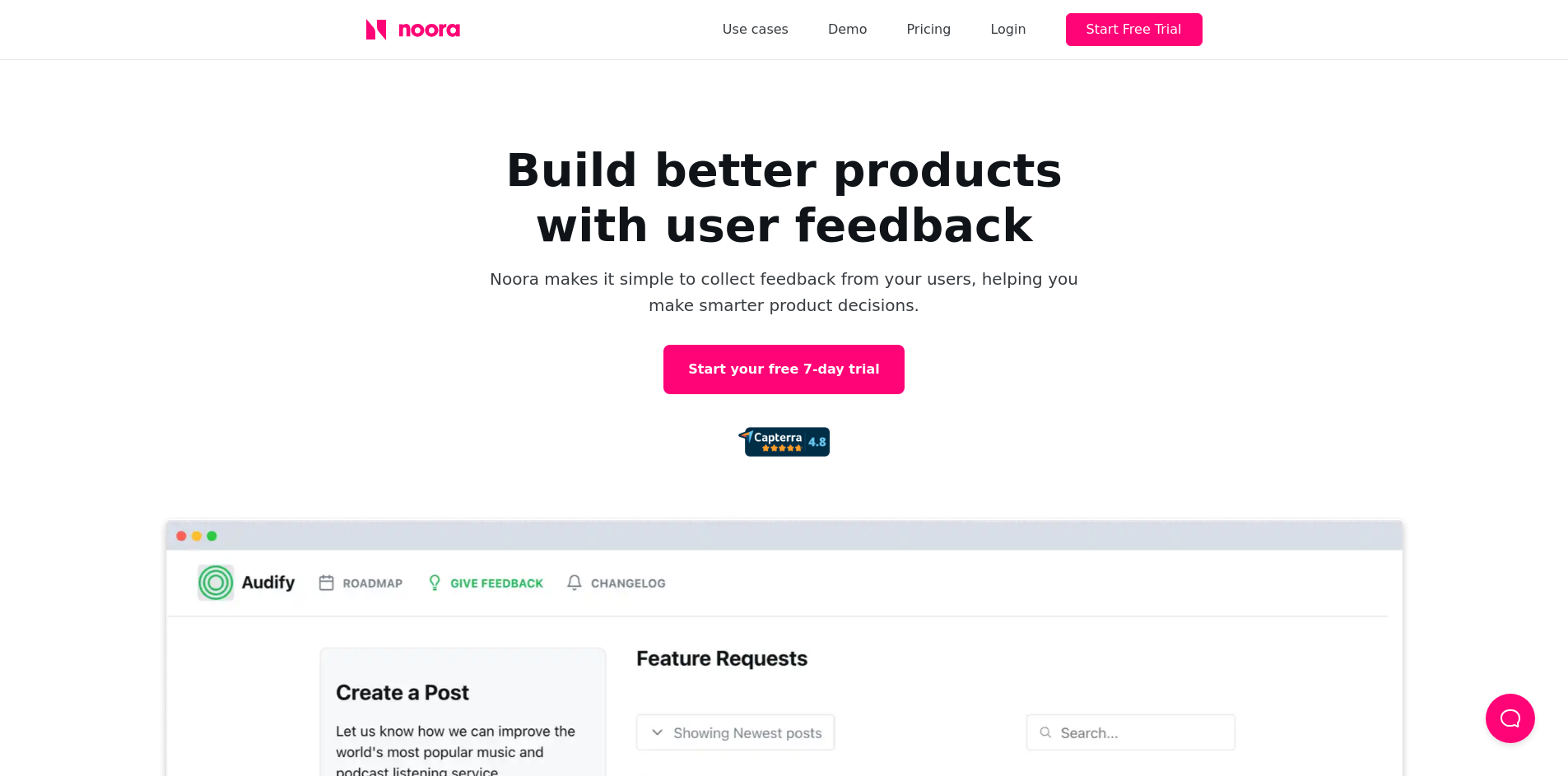
click at [281, 300] on div "Build better products with user feedback Noora makes it simple to collect feedb…" at bounding box center [784, 468] width 1568 height 815
click at [786, 31] on link "Use cases" at bounding box center [756, 29] width 66 height 23
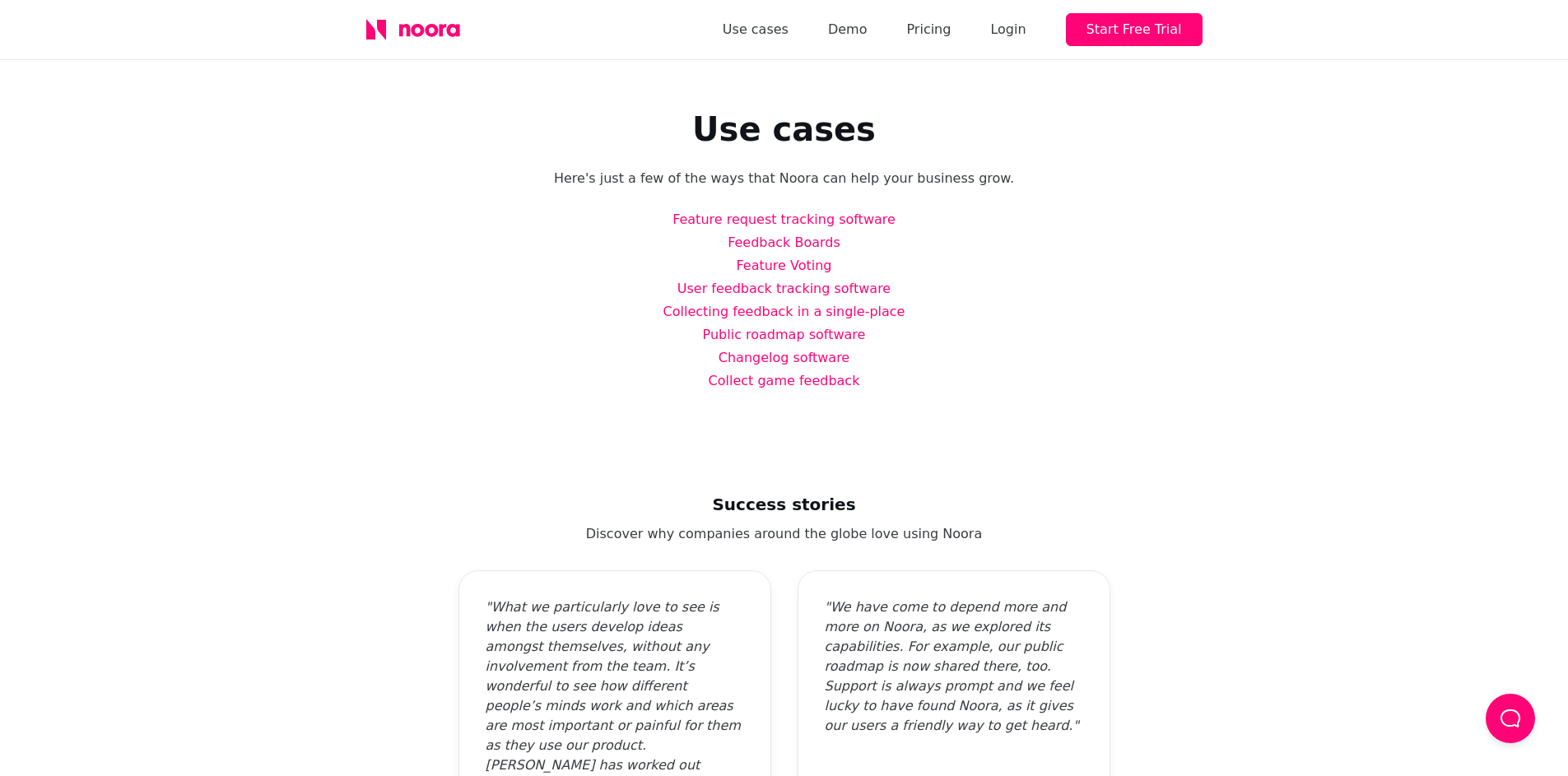
click at [406, 36] on icon at bounding box center [414, 29] width 94 height 21
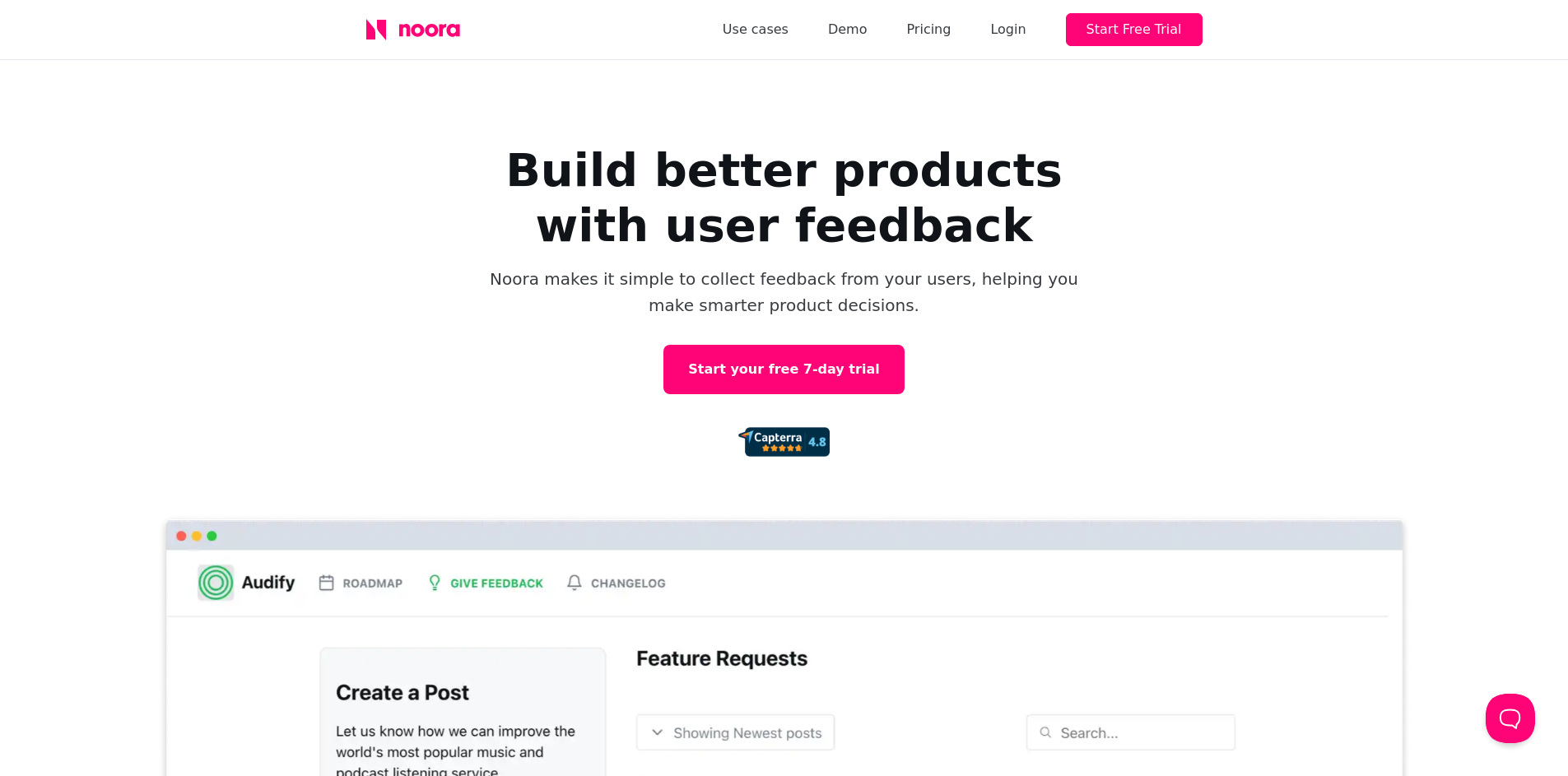
click at [774, 156] on h1 "Build better products with user feedback" at bounding box center [784, 197] width 658 height 110
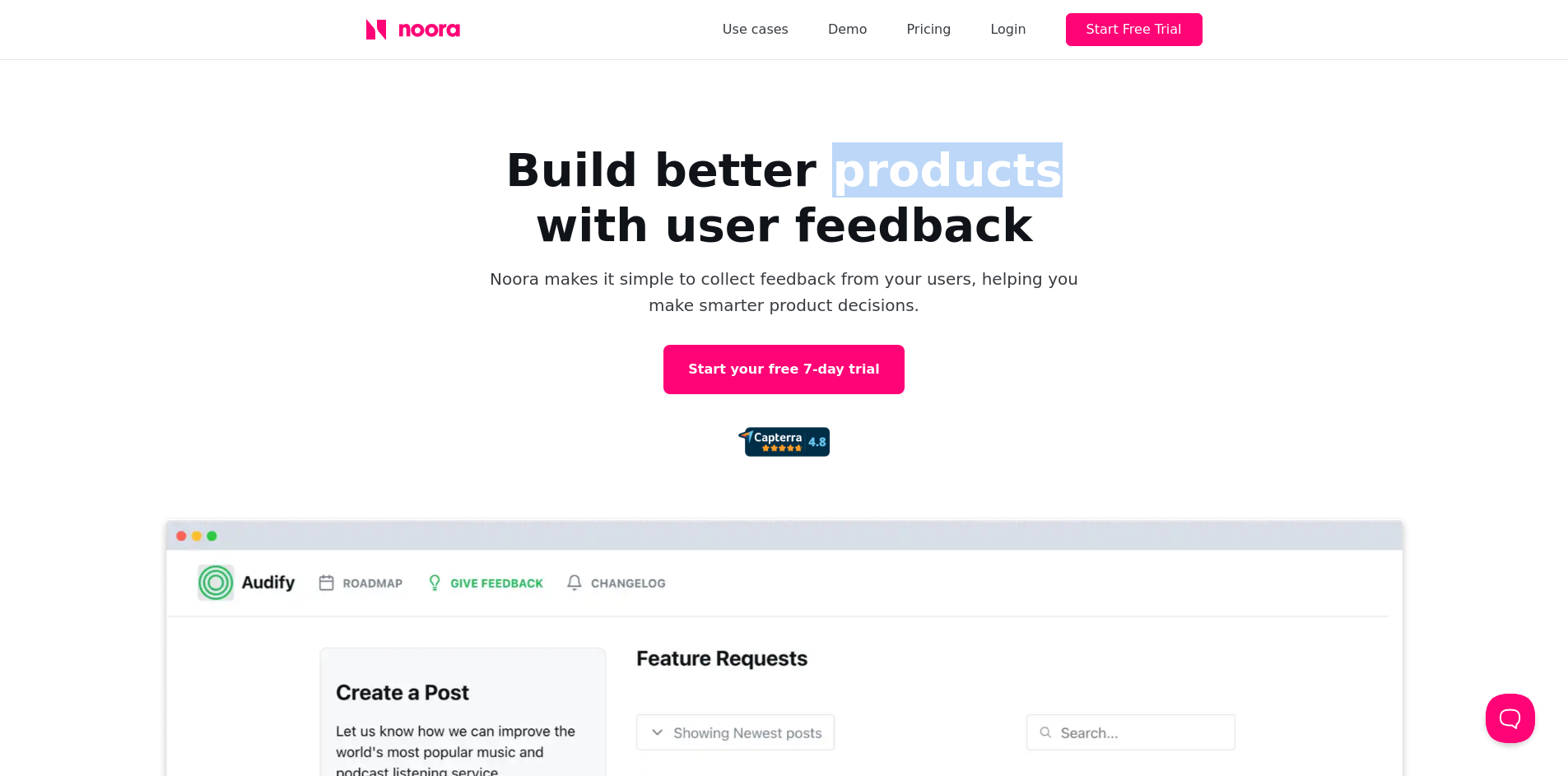
click at [774, 156] on h1 "Build better products with user feedback" at bounding box center [784, 197] width 658 height 110
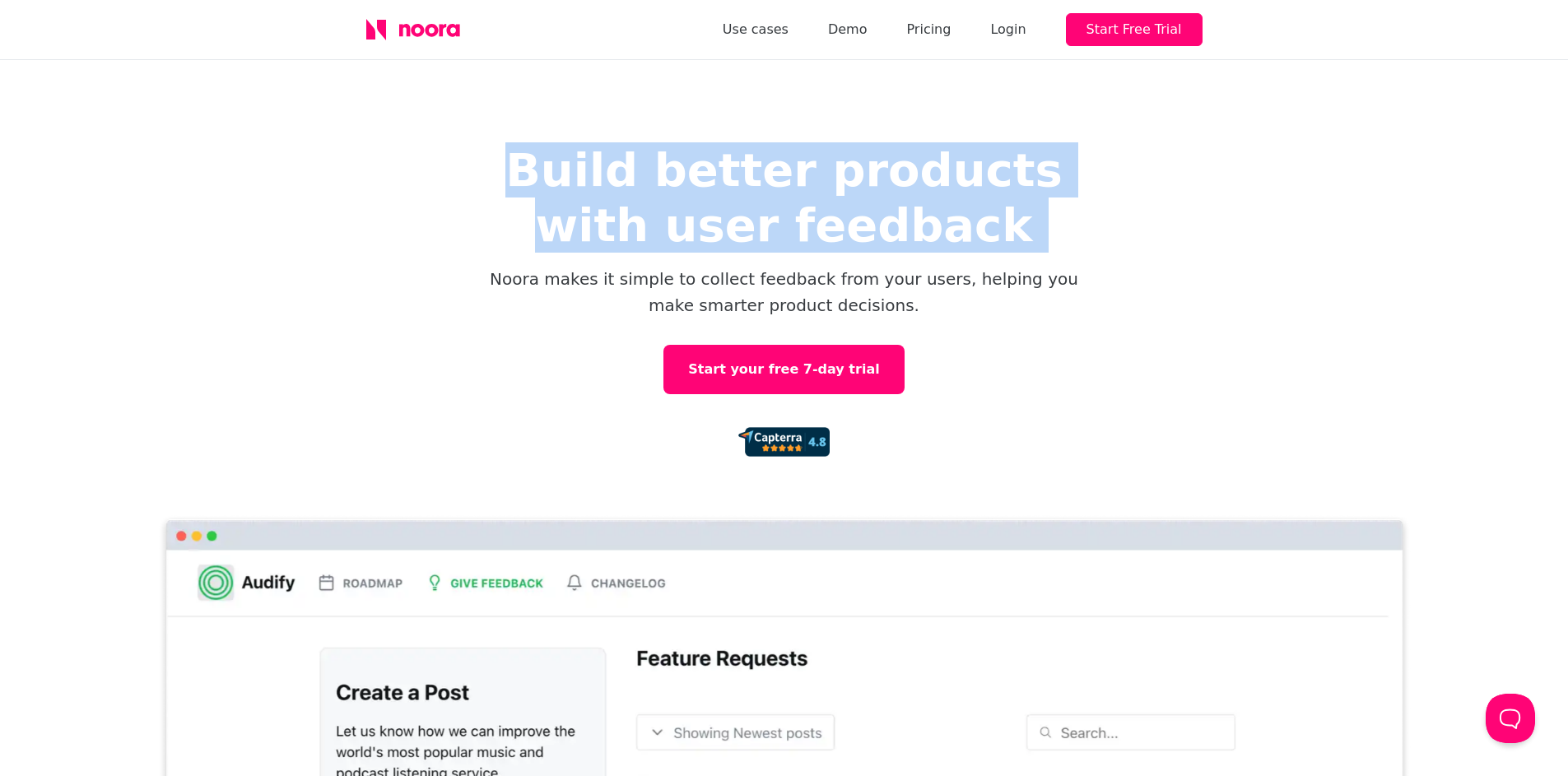
click at [774, 156] on h1 "Build better products with user feedback" at bounding box center [784, 197] width 658 height 110
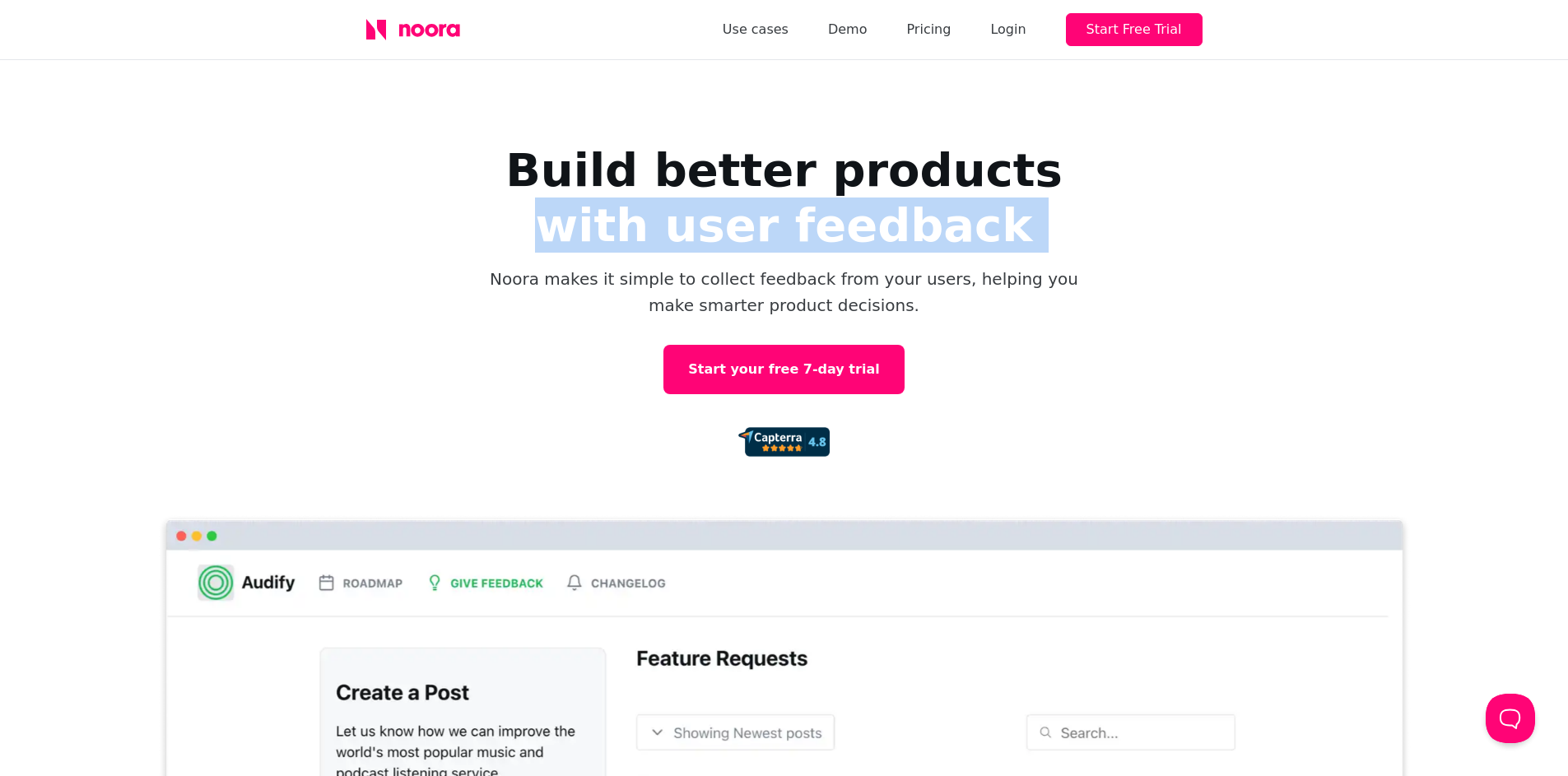
click at [912, 180] on h1 "Build better products with user feedback" at bounding box center [784, 197] width 658 height 110
drag, startPoint x: 945, startPoint y: 156, endPoint x: 929, endPoint y: 124, distance: 35.8
click at [945, 156] on h1 "Build better products with user feedback" at bounding box center [784, 197] width 658 height 110
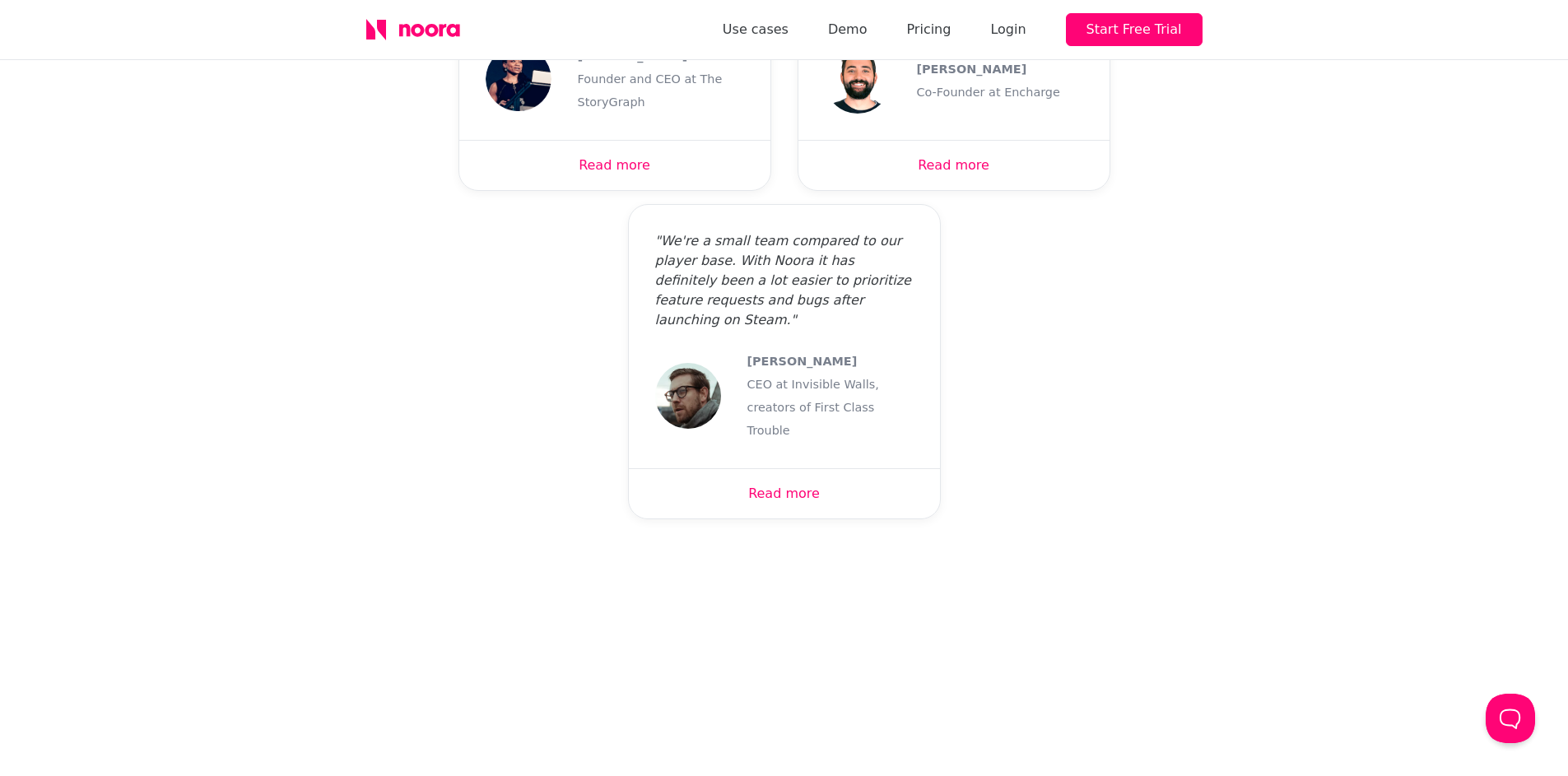
scroll to position [5576, 0]
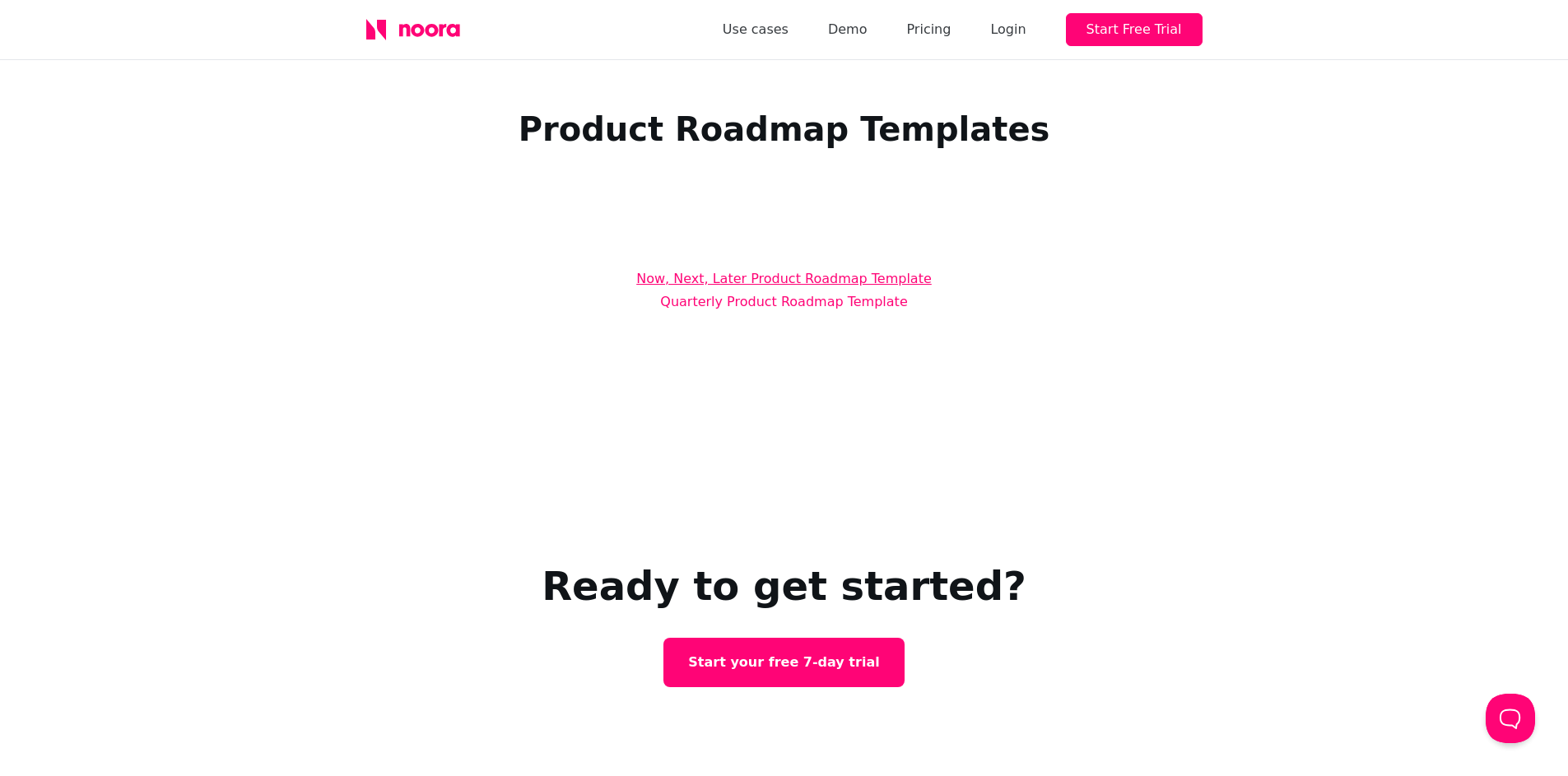
click at [846, 284] on link "Now, Next, Later Product Roadmap Template" at bounding box center [784, 278] width 295 height 16
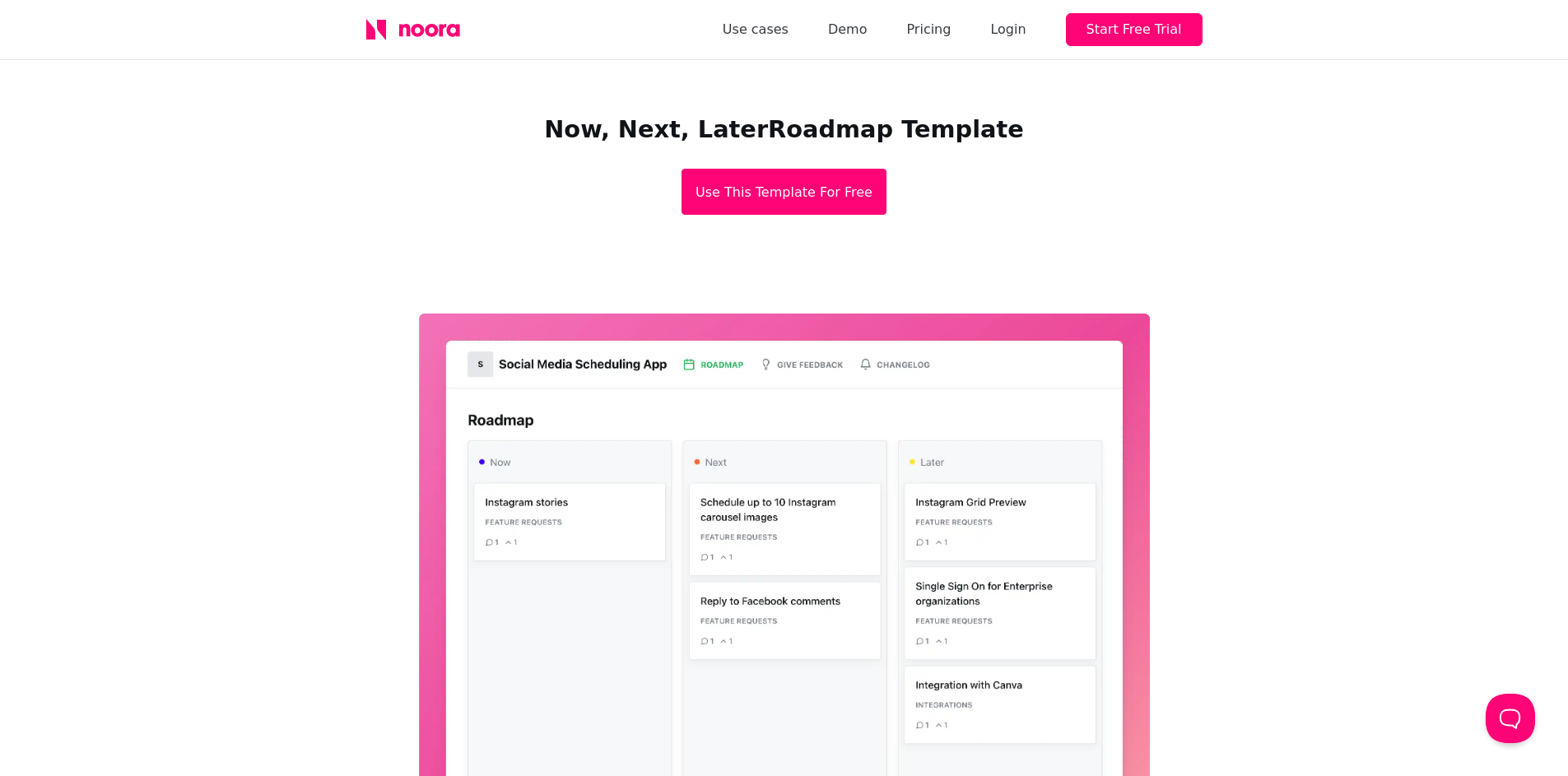
click at [1297, 335] on div at bounding box center [784, 611] width 1568 height 694
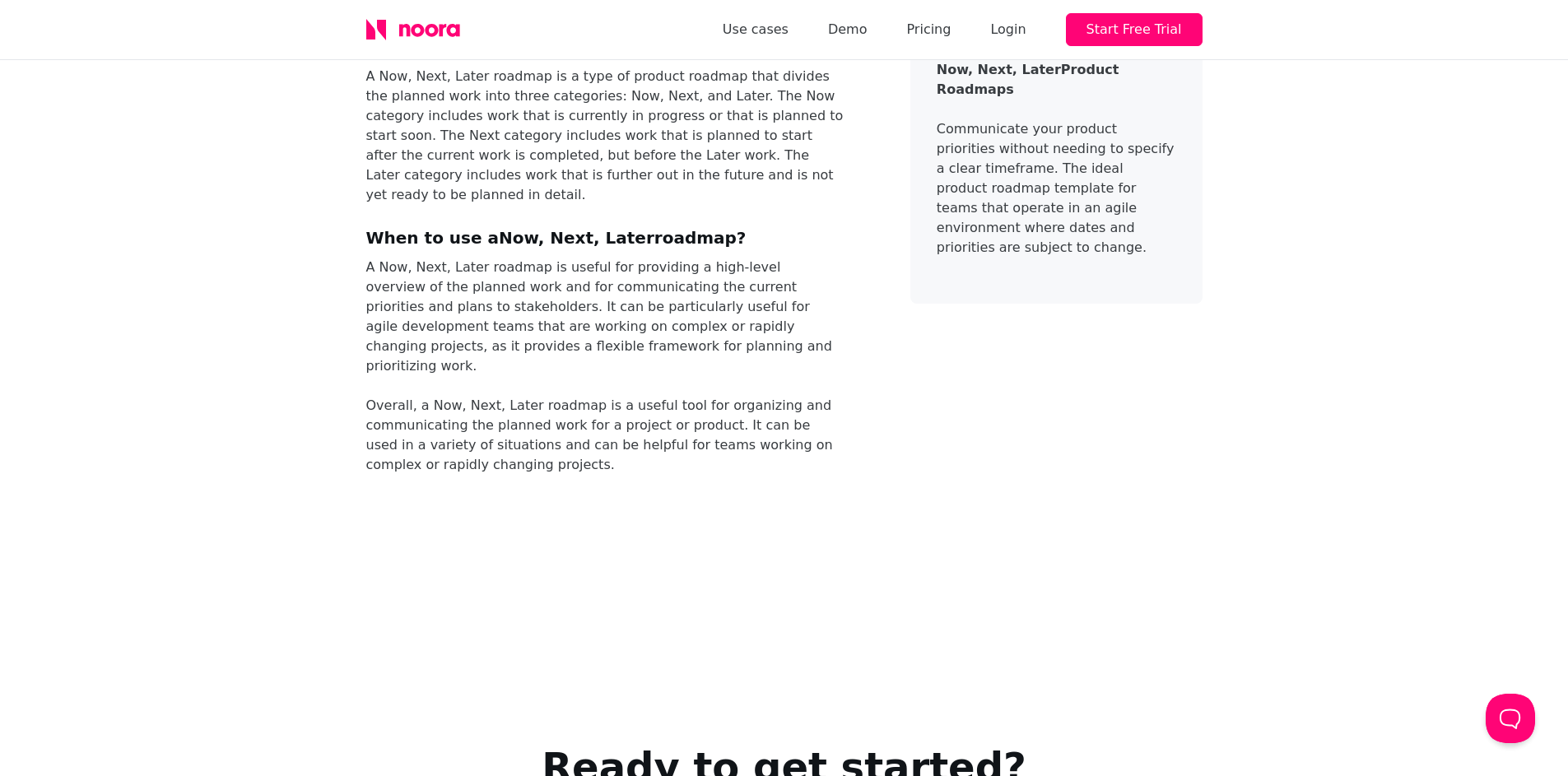
scroll to position [1568, 0]
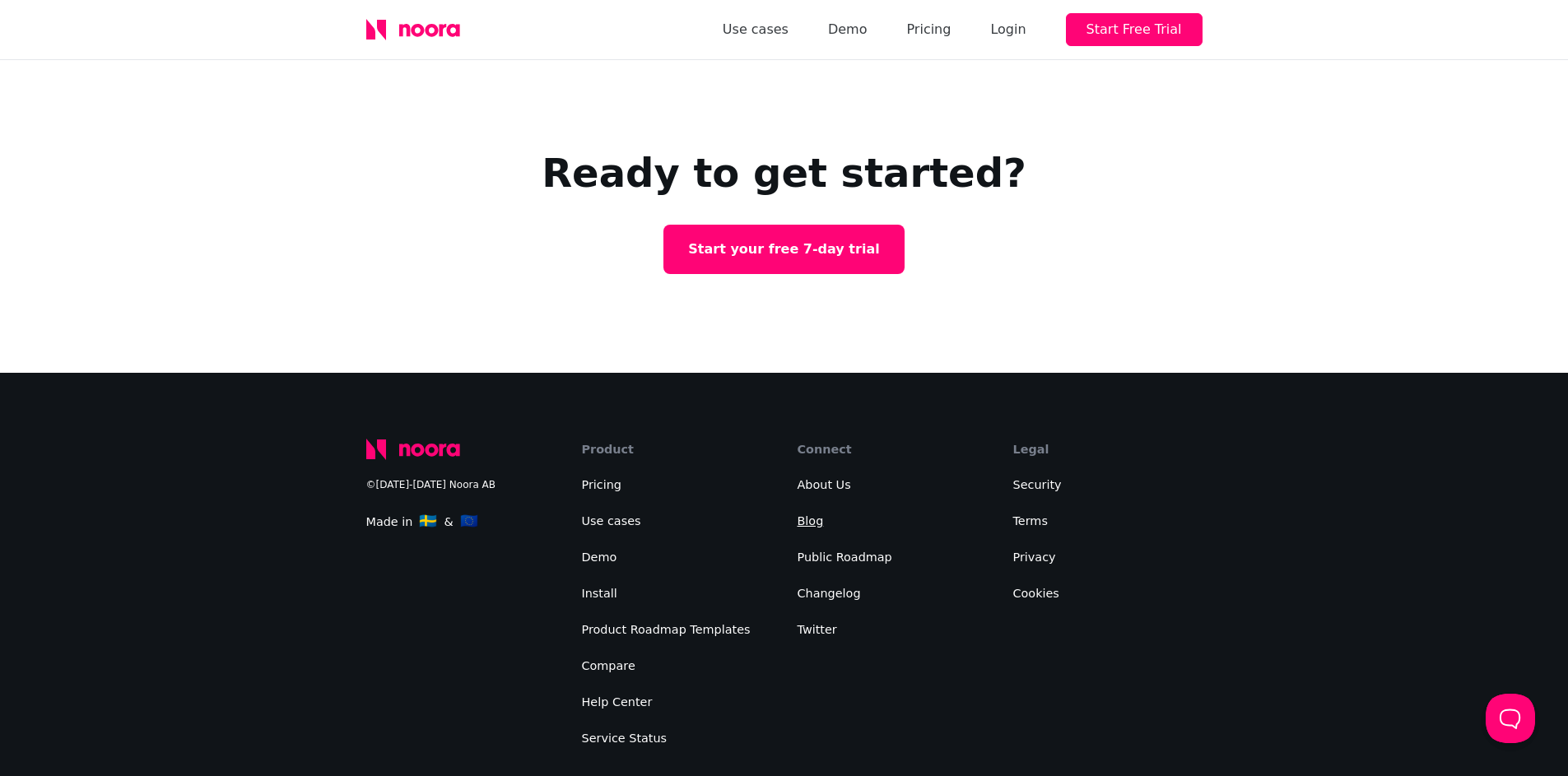
click at [817, 514] on link "Blog" at bounding box center [811, 520] width 27 height 13
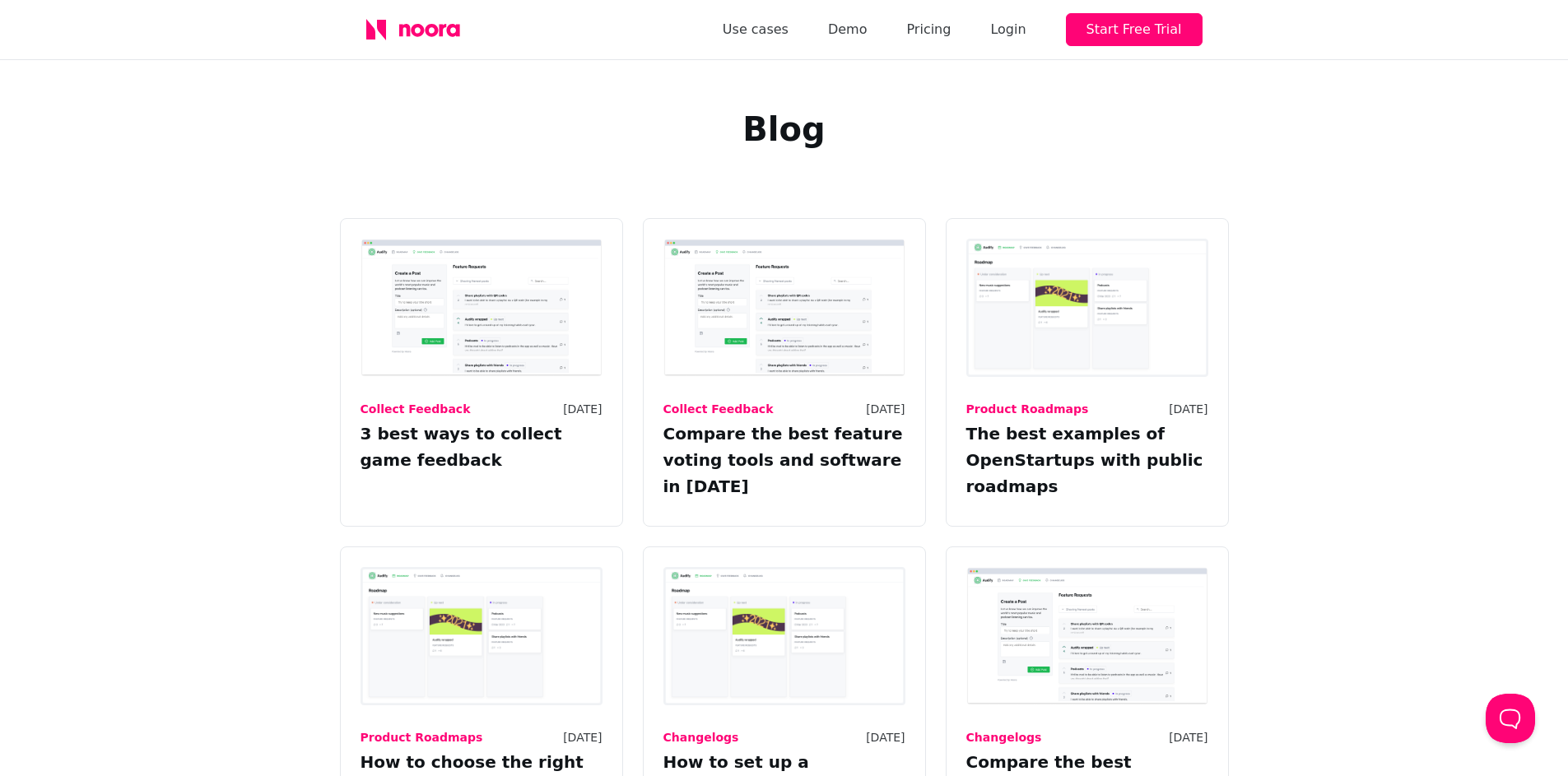
click at [1384, 313] on div "Collect Feedback [DATE] 3 best ways to collect game feedback Collect Feedback […" at bounding box center [784, 724] width 1568 height 1014
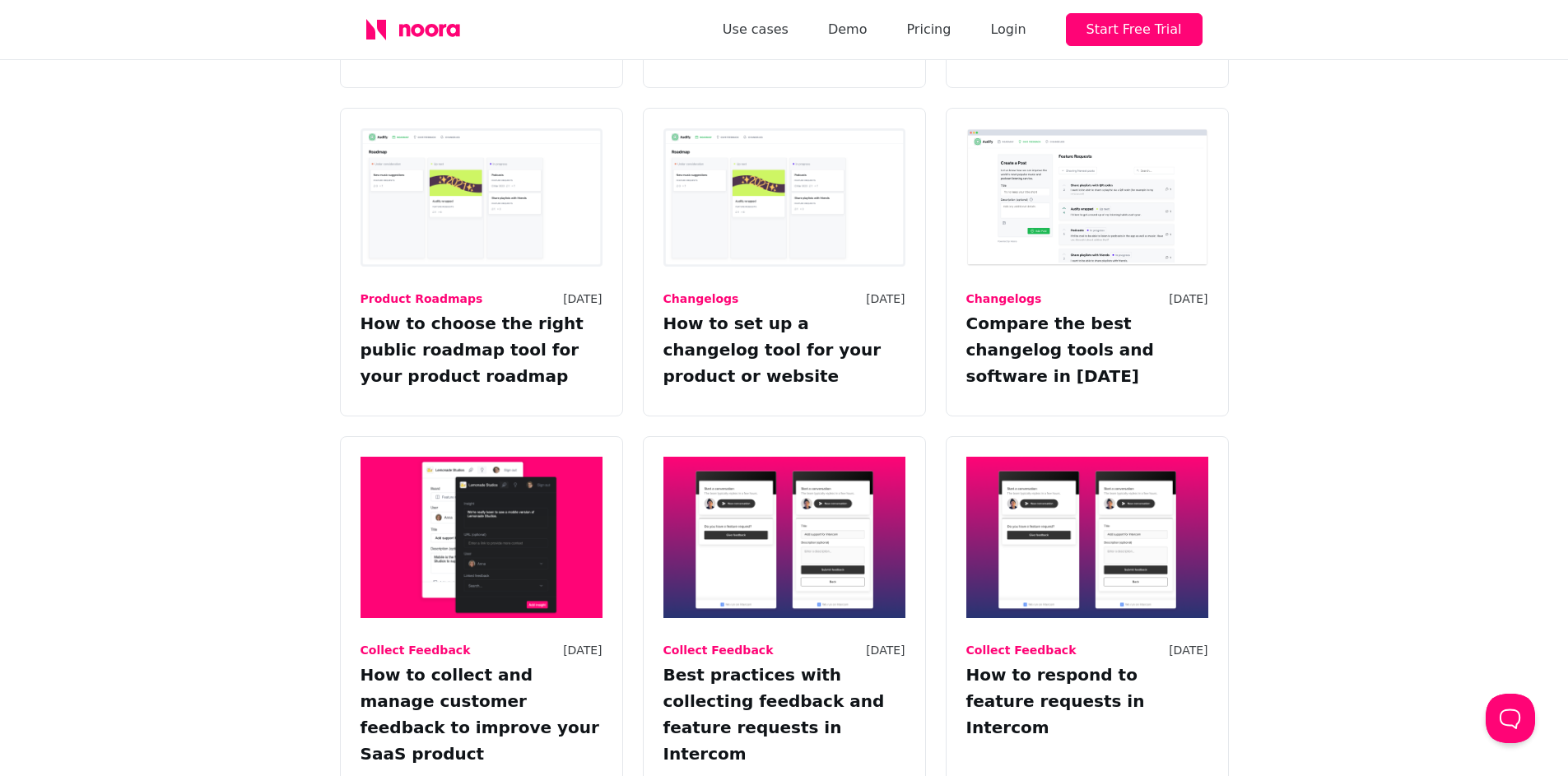
scroll to position [1293, 0]
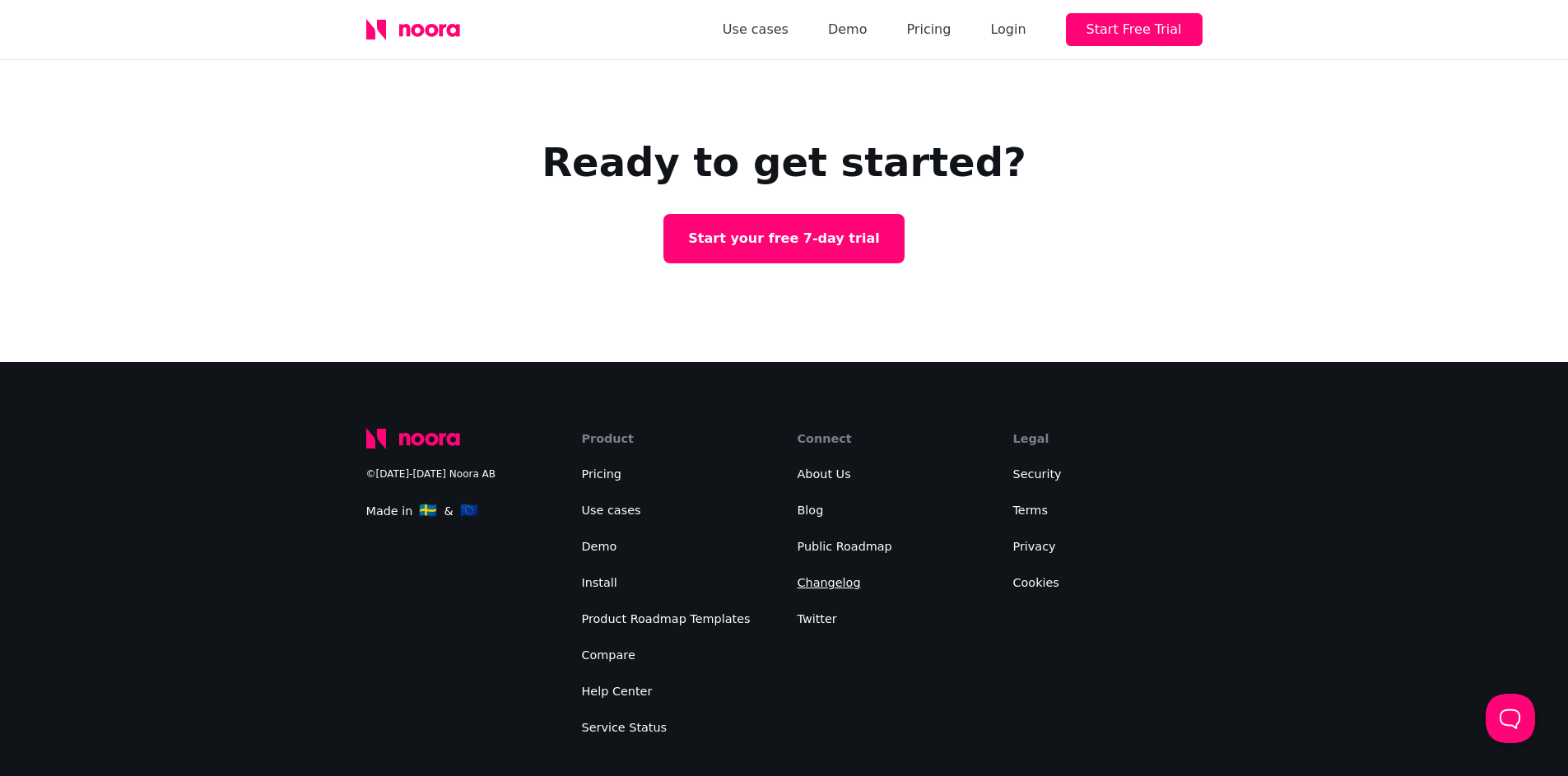
click at [836, 576] on link "Changelog" at bounding box center [829, 582] width 63 height 13
